Goal: Find specific page/section: Find specific page/section

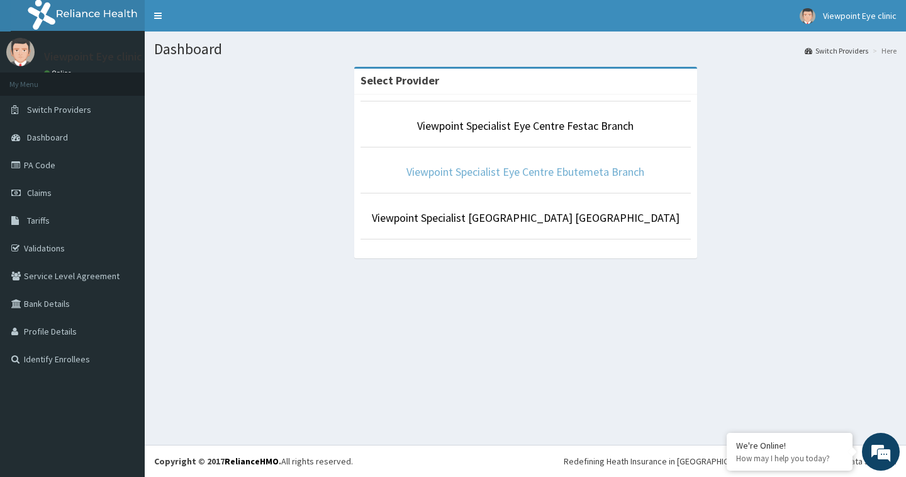
click at [557, 172] on link "Viewpoint Specialist Eye Centre Ebutemeta Branch" at bounding box center [526, 171] width 238 height 14
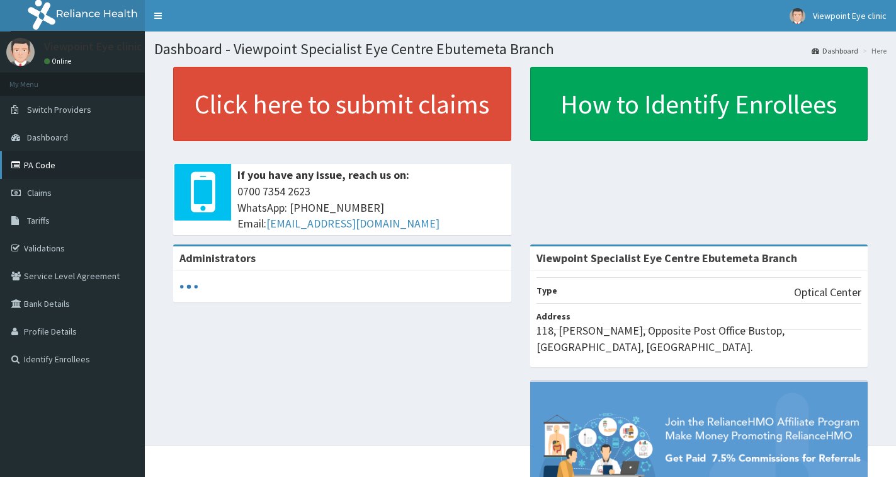
click at [31, 161] on link "PA Code" at bounding box center [72, 165] width 145 height 28
